Goal: Task Accomplishment & Management: Manage account settings

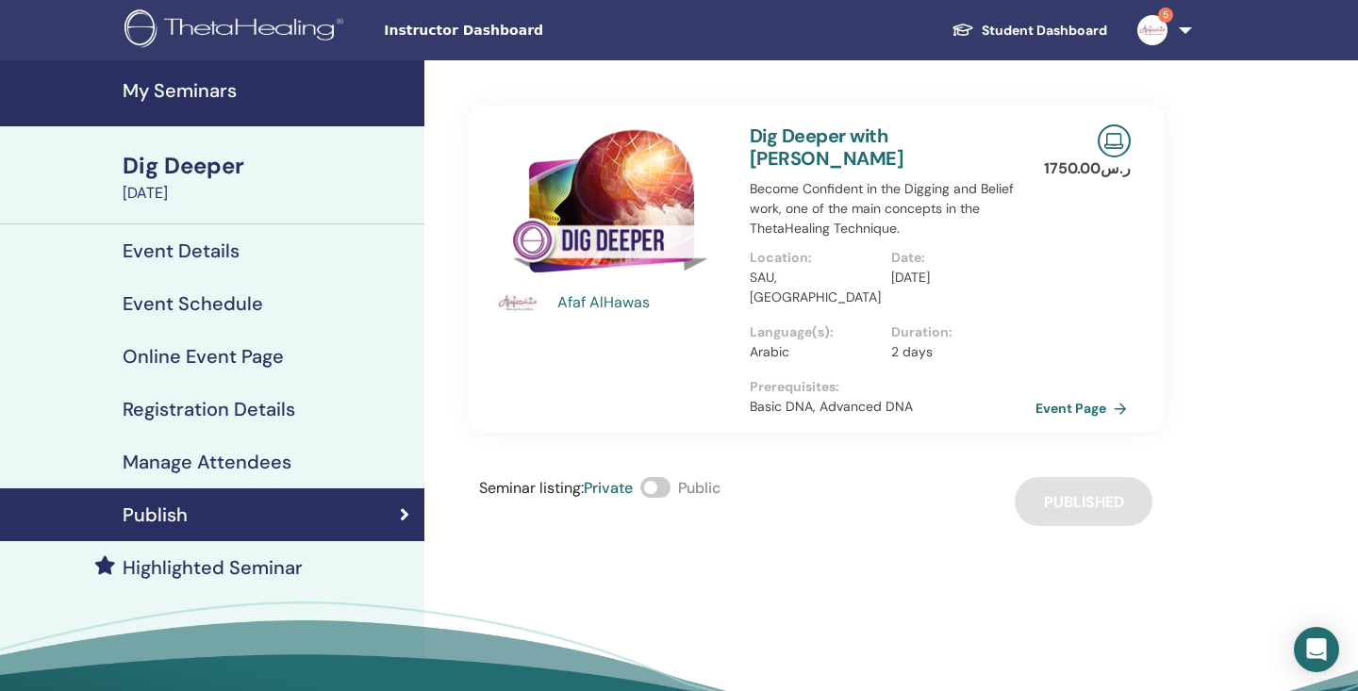
click at [1057, 394] on link "Event Page" at bounding box center [1084, 408] width 99 height 28
click at [211, 80] on h4 "My Seminars" at bounding box center [268, 90] width 290 height 23
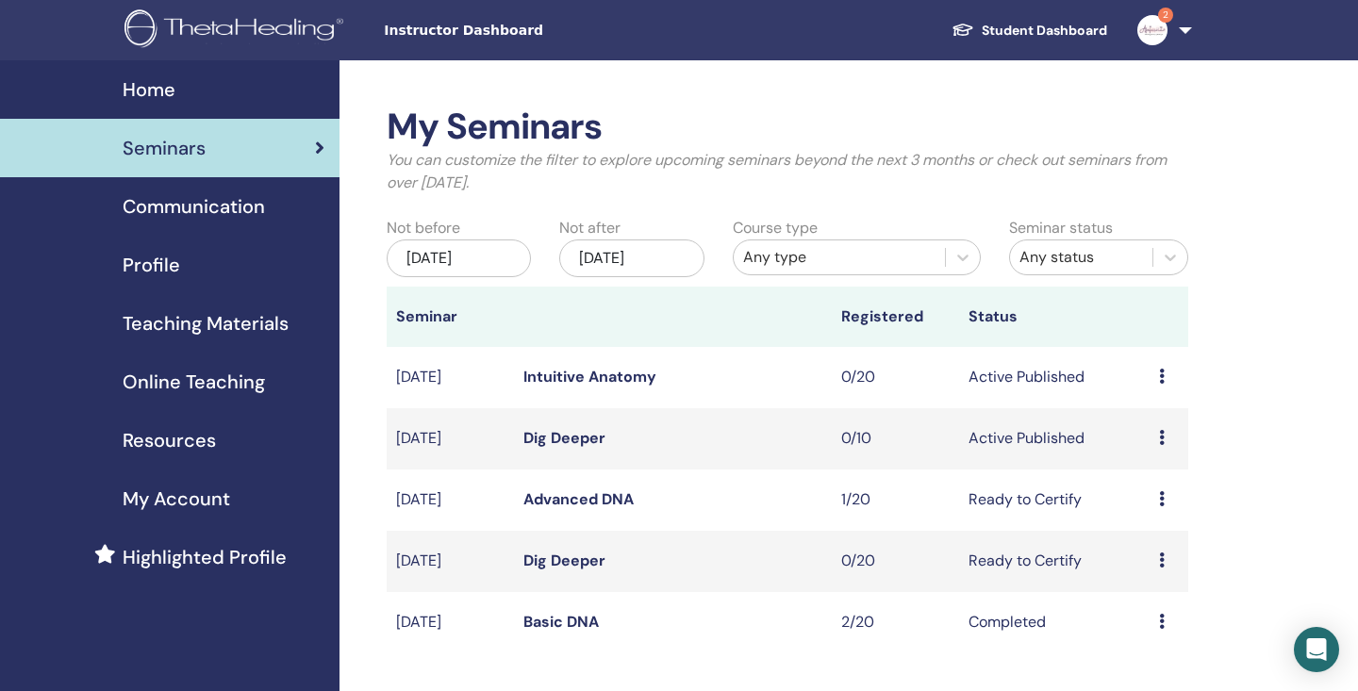
click at [1154, 498] on td "Preview Edit Attendees Cancel" at bounding box center [1168, 500] width 39 height 61
click at [1164, 498] on icon at bounding box center [1162, 498] width 6 height 15
click at [1162, 569] on link "Attendees" at bounding box center [1159, 570] width 72 height 20
click at [1162, 563] on icon at bounding box center [1162, 560] width 6 height 15
click at [1230, 455] on div "My Seminars You can customize the filter to explore upcoming seminars beyond th…" at bounding box center [848, 613] width 1018 height 1107
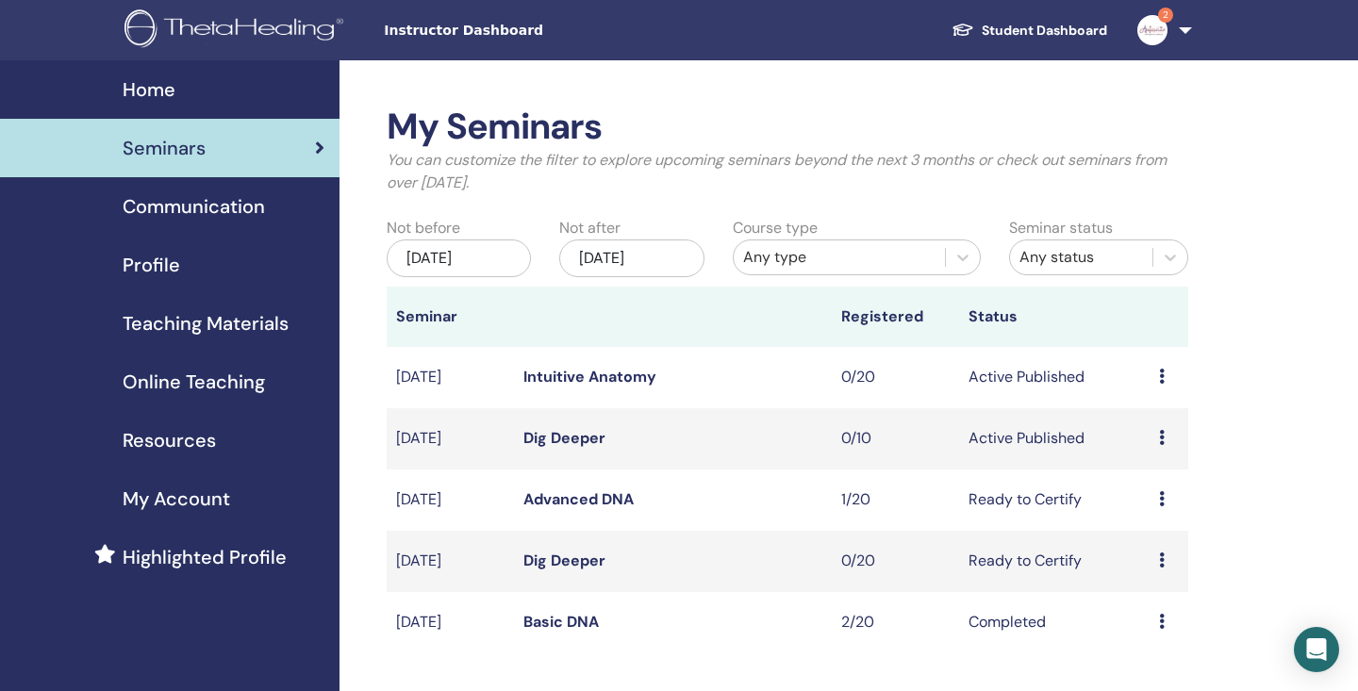
click at [1158, 378] on td "Preview Edit Attendees Cancel" at bounding box center [1168, 377] width 39 height 61
